Goal: Information Seeking & Learning: Learn about a topic

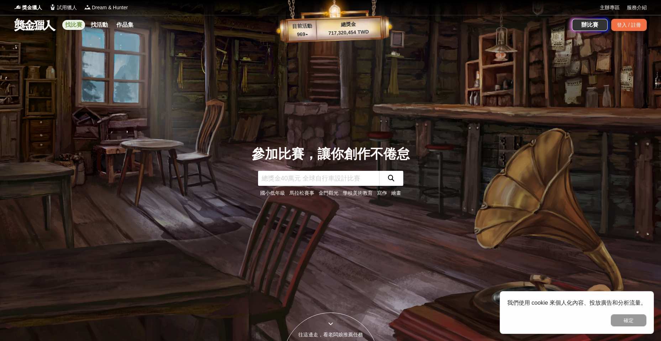
click at [69, 27] on link "找比賽" at bounding box center [73, 25] width 23 height 10
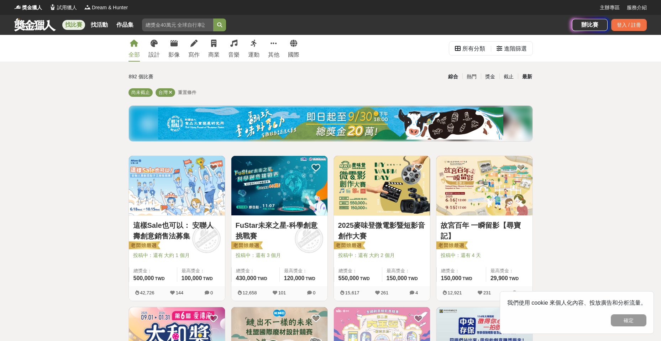
click at [529, 75] on div "最新" at bounding box center [527, 76] width 19 height 12
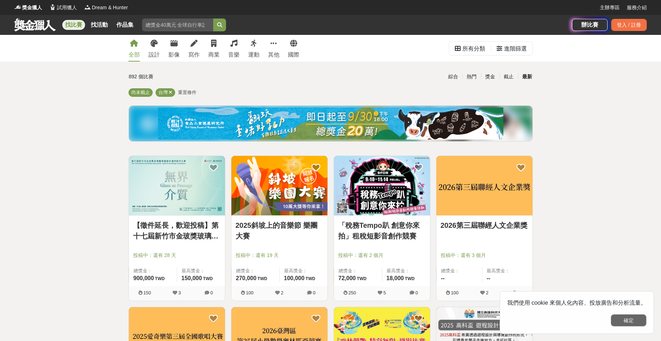
drag, startPoint x: 636, startPoint y: 324, endPoint x: 633, endPoint y: 320, distance: 5.1
click at [636, 324] on button "確定" at bounding box center [629, 320] width 36 height 12
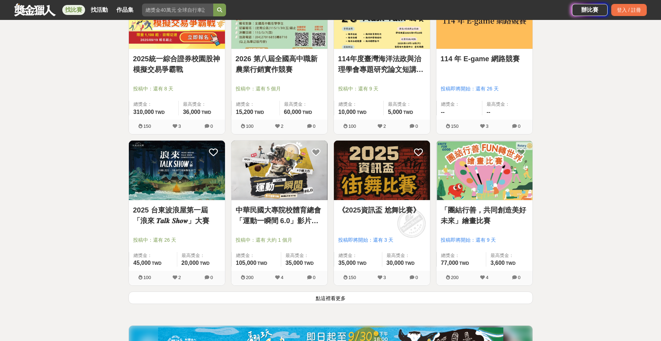
scroll to position [783, 0]
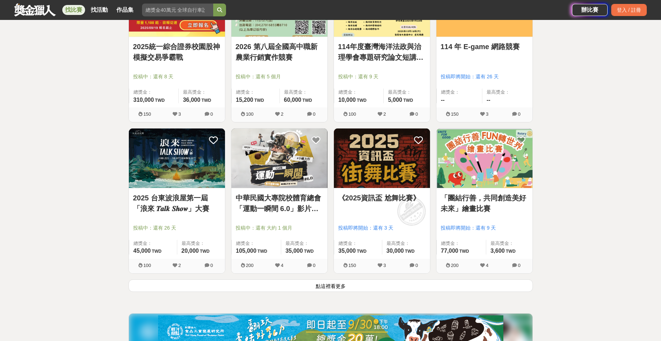
click at [327, 288] on button "點這裡看更多" at bounding box center [331, 286] width 404 height 12
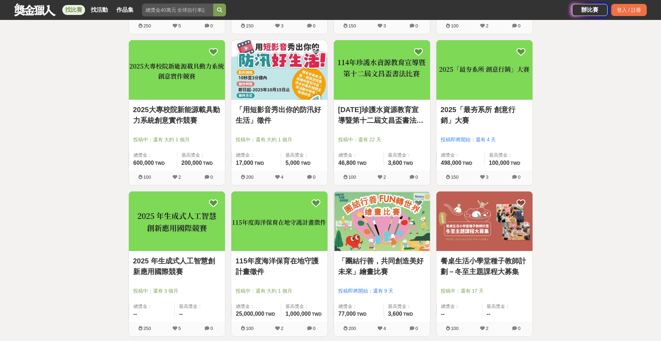
scroll to position [1673, 0]
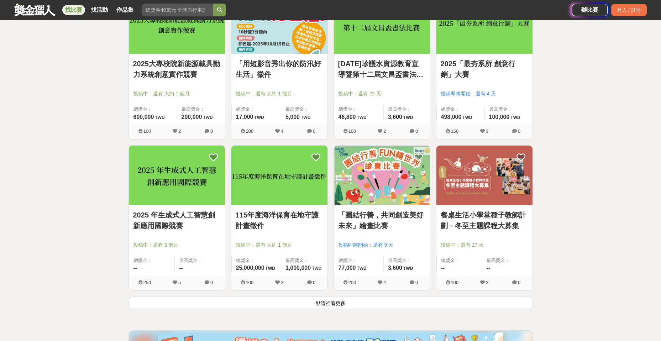
click at [350, 301] on button "點這裡看更多" at bounding box center [331, 303] width 404 height 12
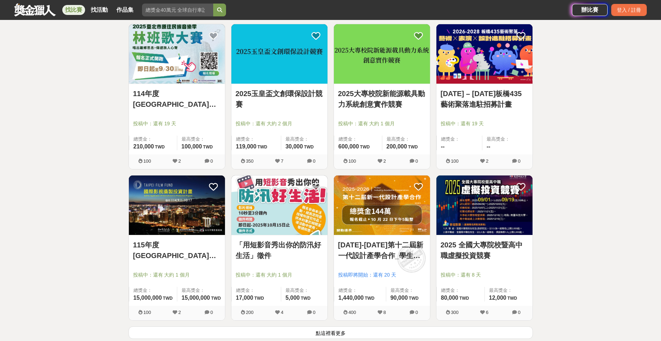
scroll to position [2564, 0]
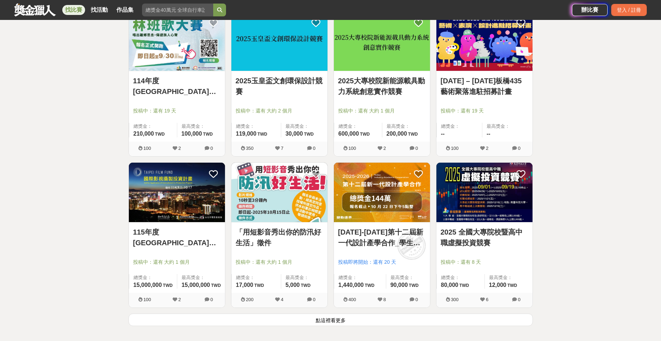
click at [350, 312] on div "2025-2026第十二屆新一代設計產學合作_學生徵件 投稿即將開始：還有 20 天 總獎金： 1,440,000 144 萬 TWD 最高獎金： 90,00…" at bounding box center [382, 237] width 103 height 151
click at [350, 316] on button "點這裡看更多" at bounding box center [331, 320] width 404 height 12
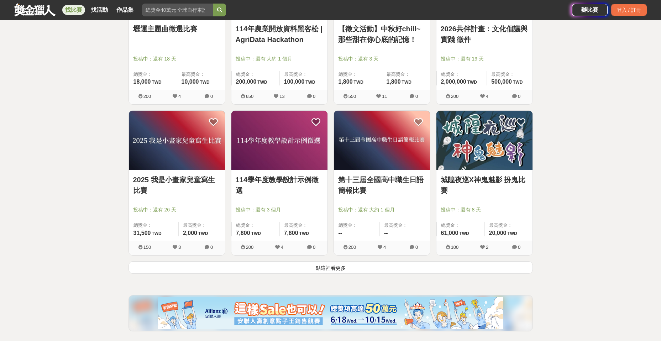
scroll to position [3525, 0]
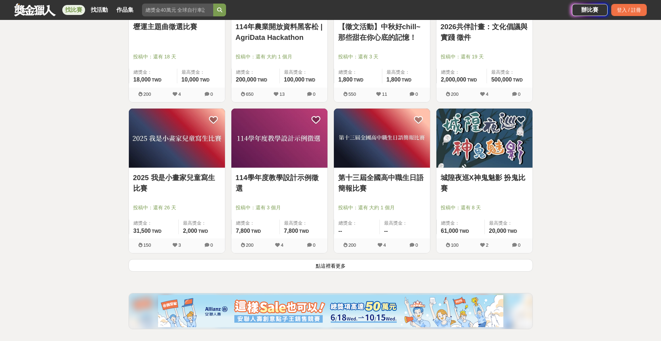
click at [397, 267] on button "點這裡看更多" at bounding box center [331, 265] width 404 height 12
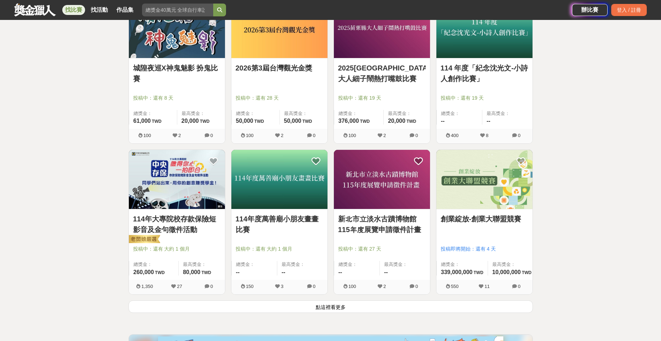
scroll to position [4451, 0]
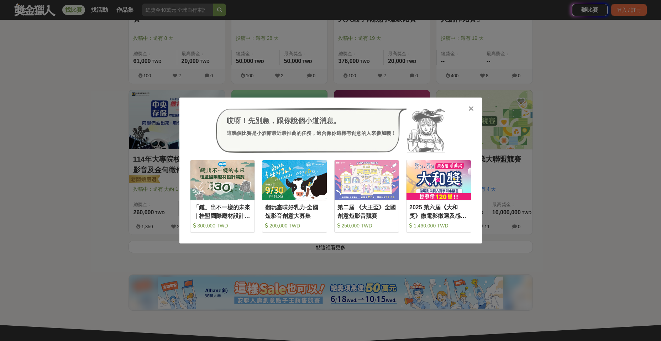
click at [471, 109] on icon at bounding box center [471, 108] width 5 height 7
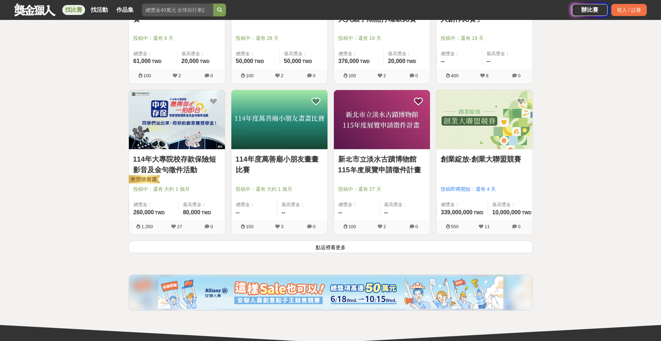
click at [336, 250] on button "點這裡看更多" at bounding box center [331, 247] width 404 height 12
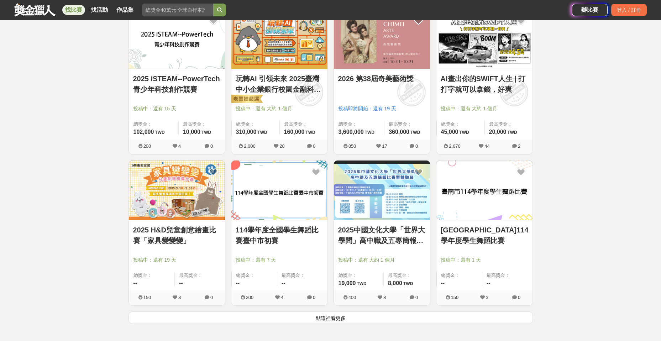
scroll to position [5305, 0]
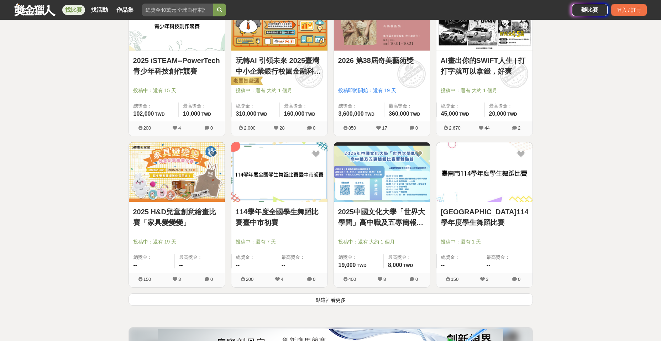
click at [383, 305] on button "點這裡看更多" at bounding box center [331, 299] width 404 height 12
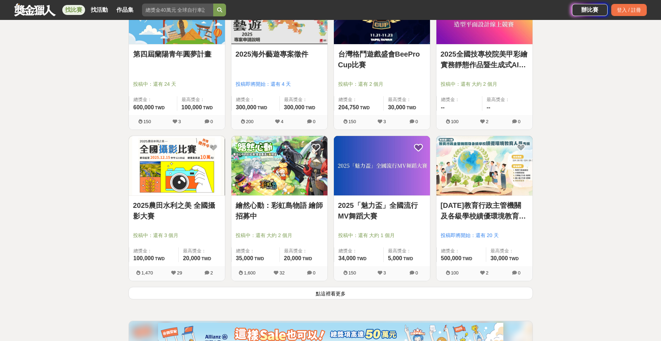
scroll to position [6231, 0]
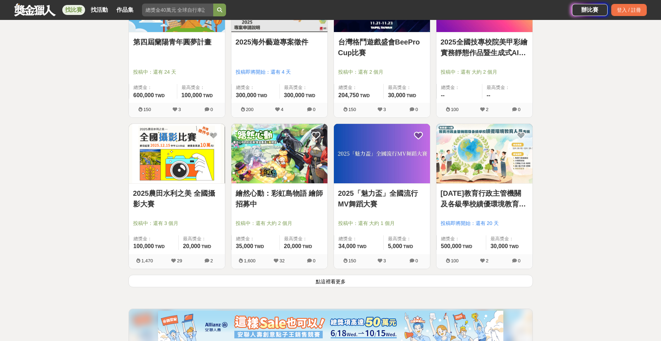
click at [296, 285] on button "點這裡看更多" at bounding box center [331, 281] width 404 height 12
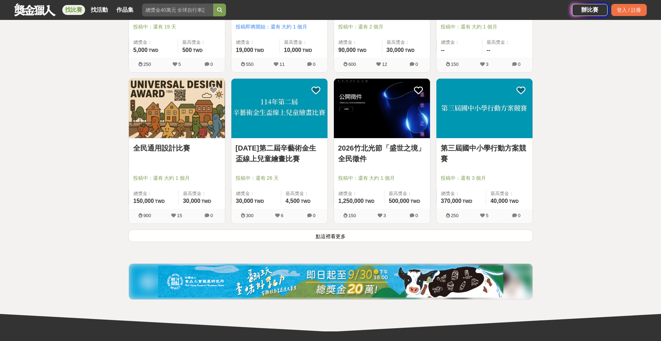
scroll to position [7192, 0]
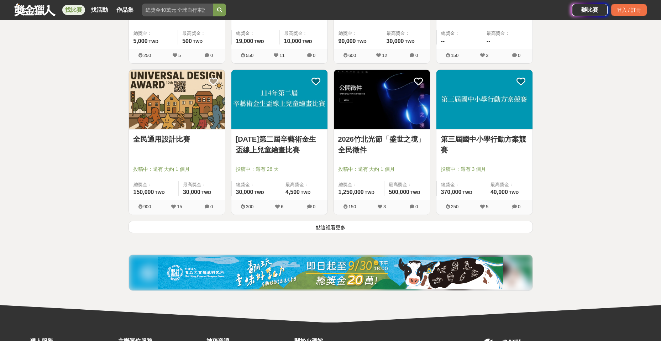
click at [389, 228] on button "點這裡看更多" at bounding box center [331, 227] width 404 height 12
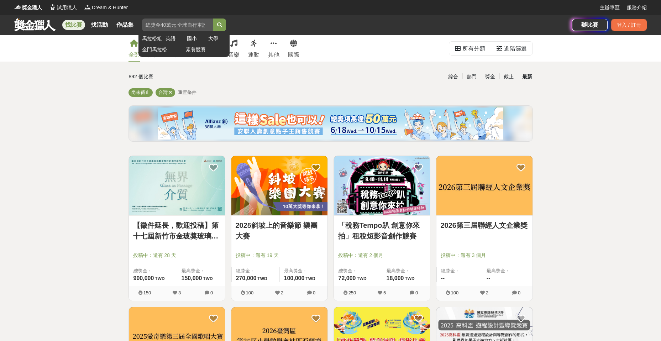
click at [188, 26] on input "search" at bounding box center [177, 25] width 71 height 13
type input "稅務"
click at [213, 19] on button "submit" at bounding box center [219, 25] width 13 height 13
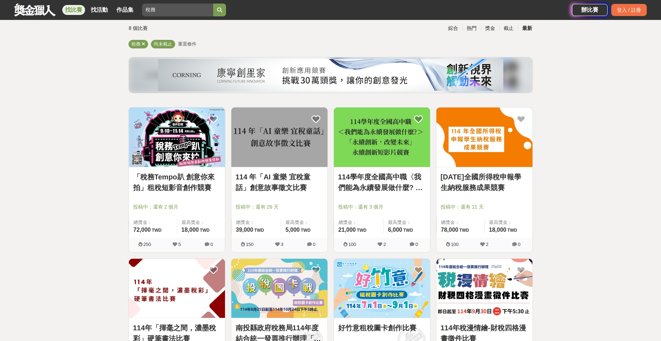
scroll to position [36, 0]
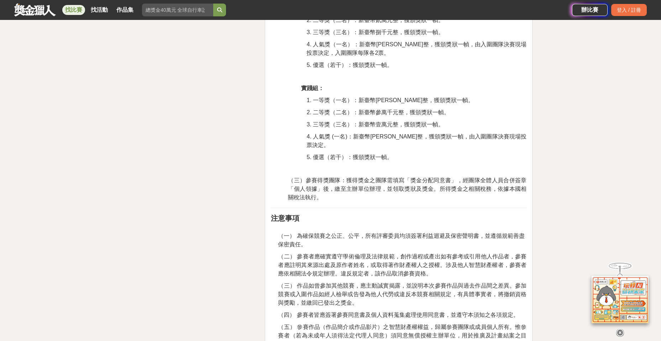
scroll to position [1602, 0]
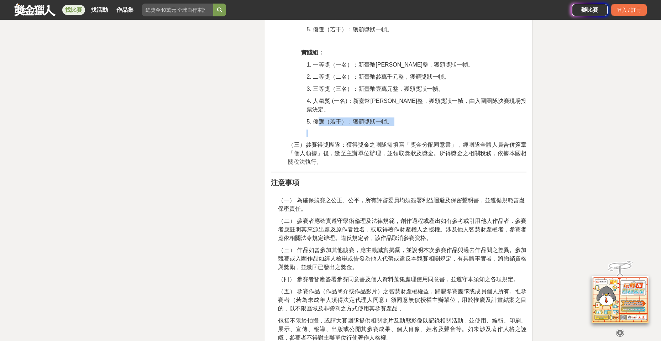
drag, startPoint x: 316, startPoint y: 145, endPoint x: 381, endPoint y: 155, distance: 65.6
drag, startPoint x: 381, startPoint y: 155, endPoint x: 361, endPoint y: 157, distance: 20.1
click at [361, 137] on p at bounding box center [417, 133] width 220 height 7
drag, startPoint x: 350, startPoint y: 134, endPoint x: 392, endPoint y: 135, distance: 42.0
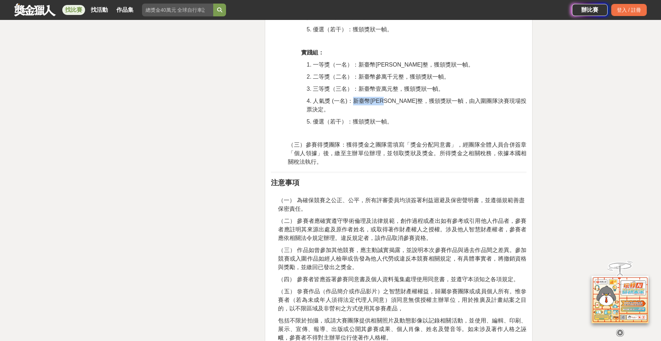
click at [392, 113] on span "4. 人氣獎 (一名)：新臺幣伍千元整，獲頒獎狀一幀，由入圍團隊決賽現場投票決定。" at bounding box center [417, 105] width 220 height 15
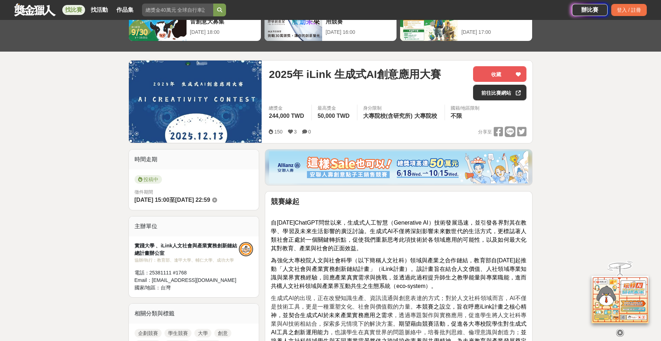
scroll to position [36, 0]
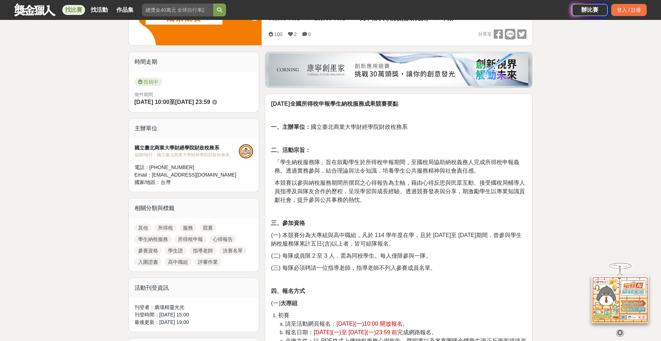
scroll to position [71, 0]
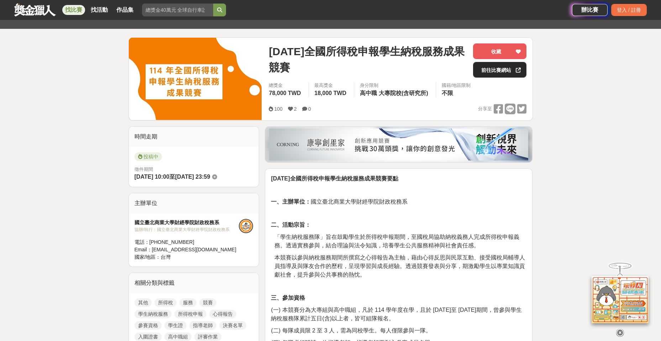
click at [496, 72] on link "前往比賽網站" at bounding box center [499, 70] width 53 height 16
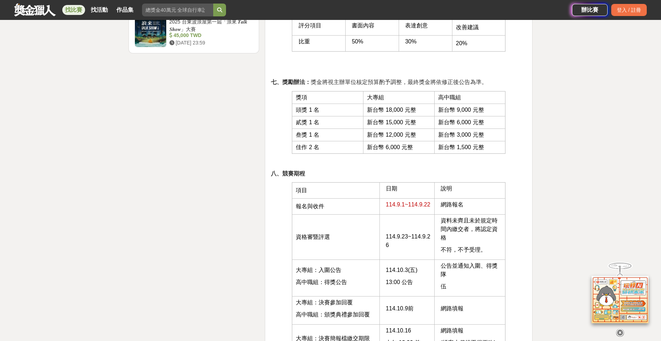
scroll to position [961, 0]
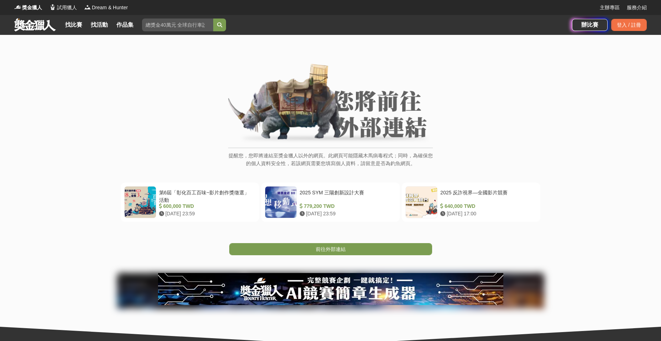
click at [334, 250] on span "前往外部連結" at bounding box center [331, 249] width 30 height 6
